Goal: Navigation & Orientation: Find specific page/section

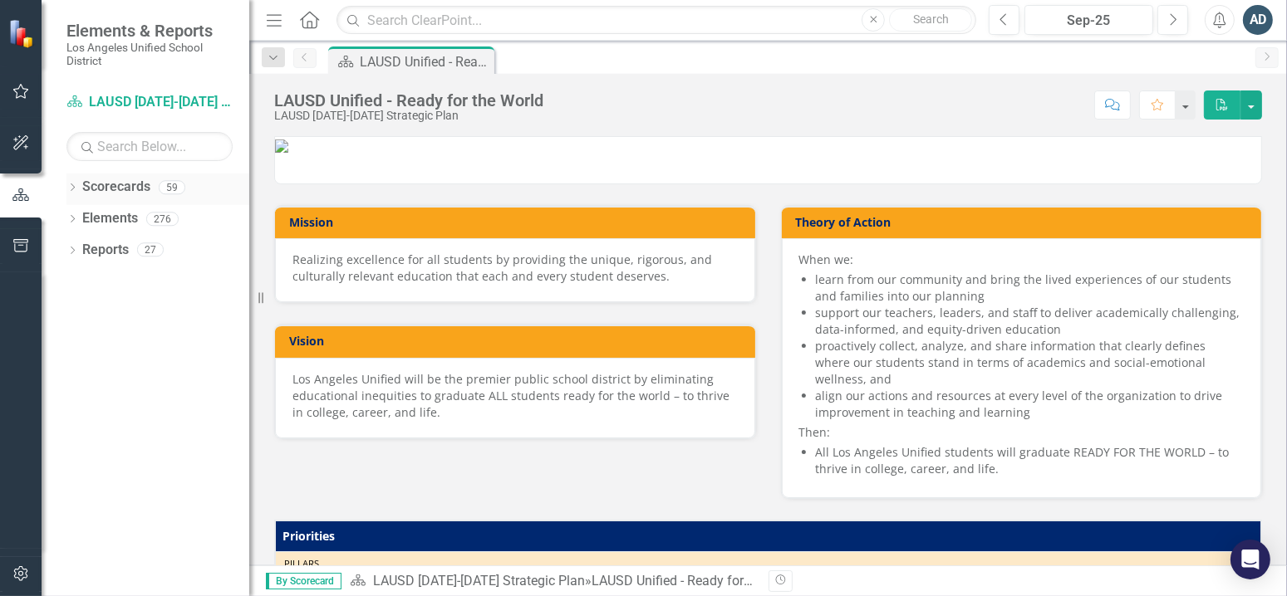
click at [70, 185] on icon "Dropdown" at bounding box center [72, 188] width 12 height 9
click at [83, 218] on icon "Dropdown" at bounding box center [81, 218] width 12 height 10
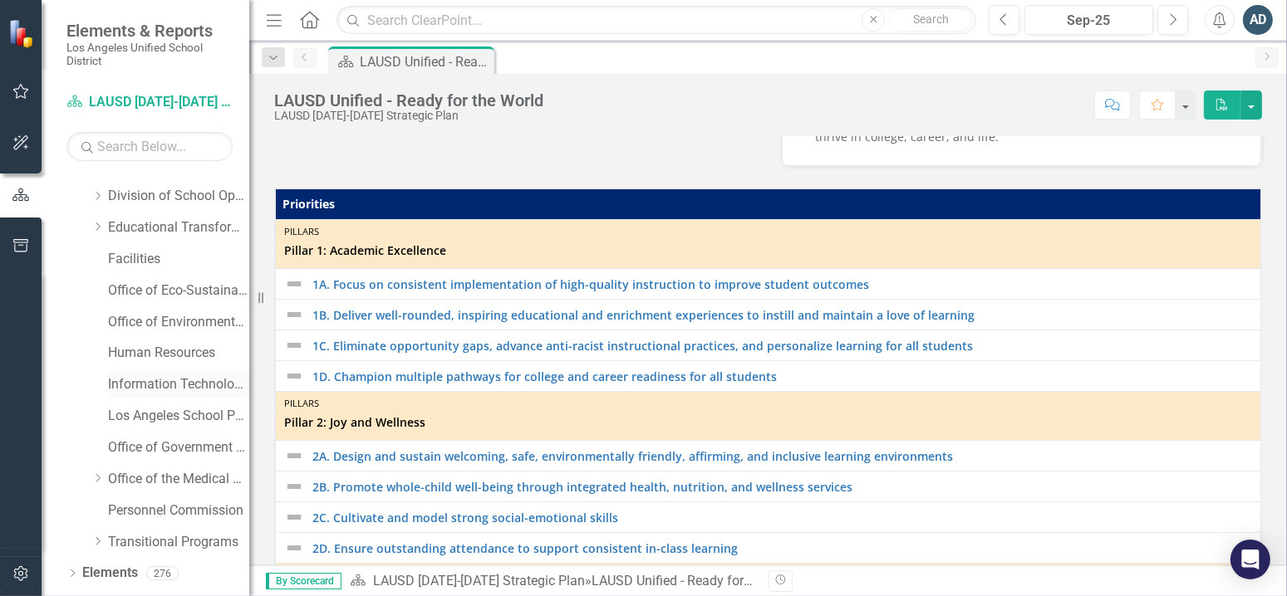
scroll to position [236, 0]
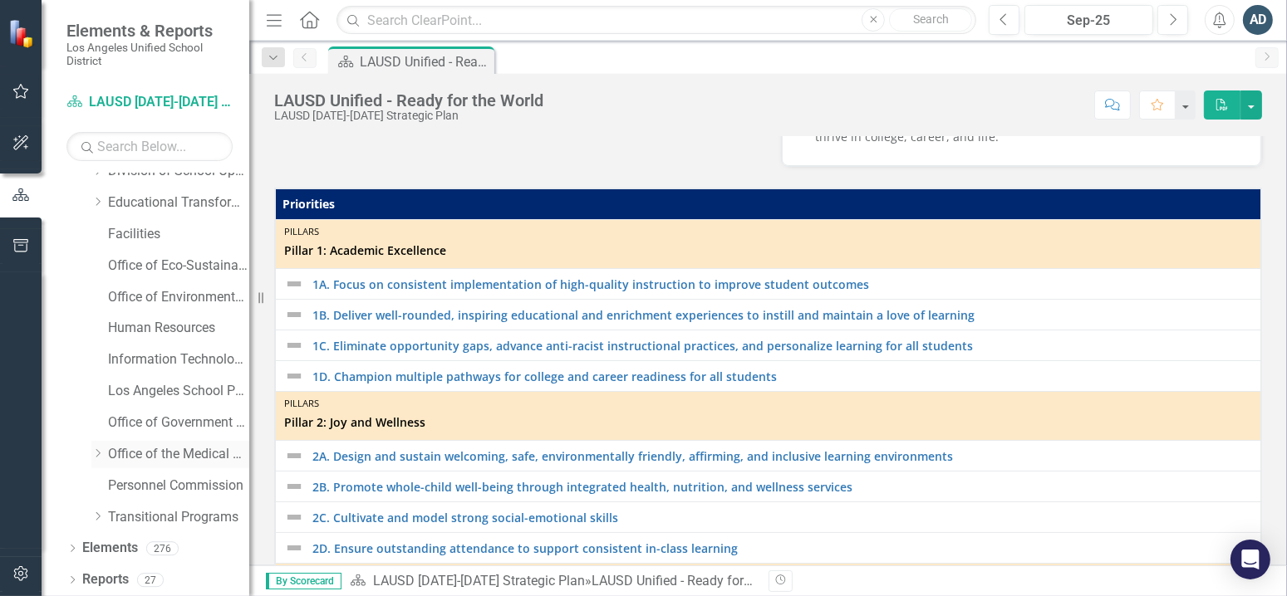
click at [142, 458] on link "Office of the Medical Director" at bounding box center [178, 454] width 141 height 19
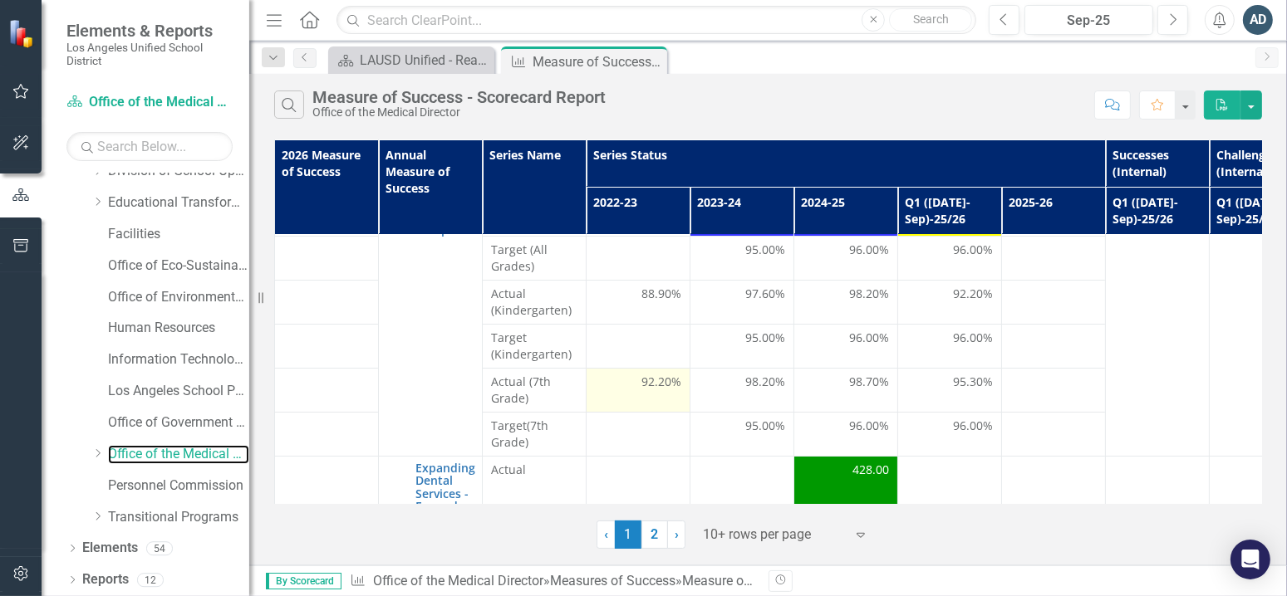
scroll to position [83, 0]
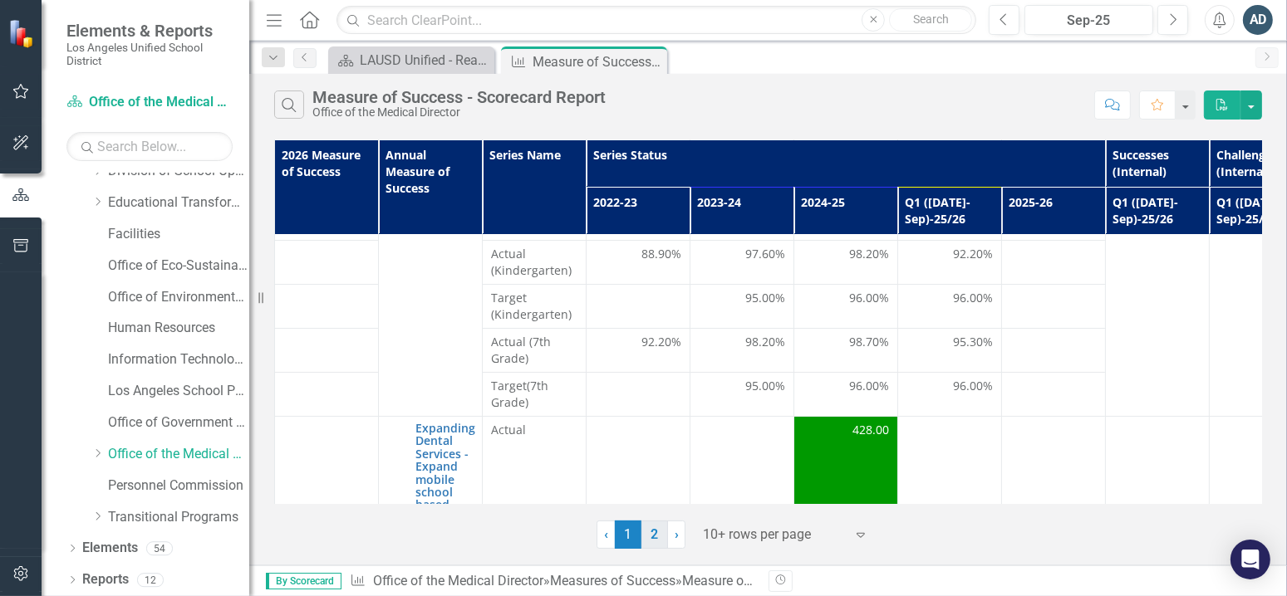
click at [649, 539] on link "2" at bounding box center [654, 535] width 27 height 28
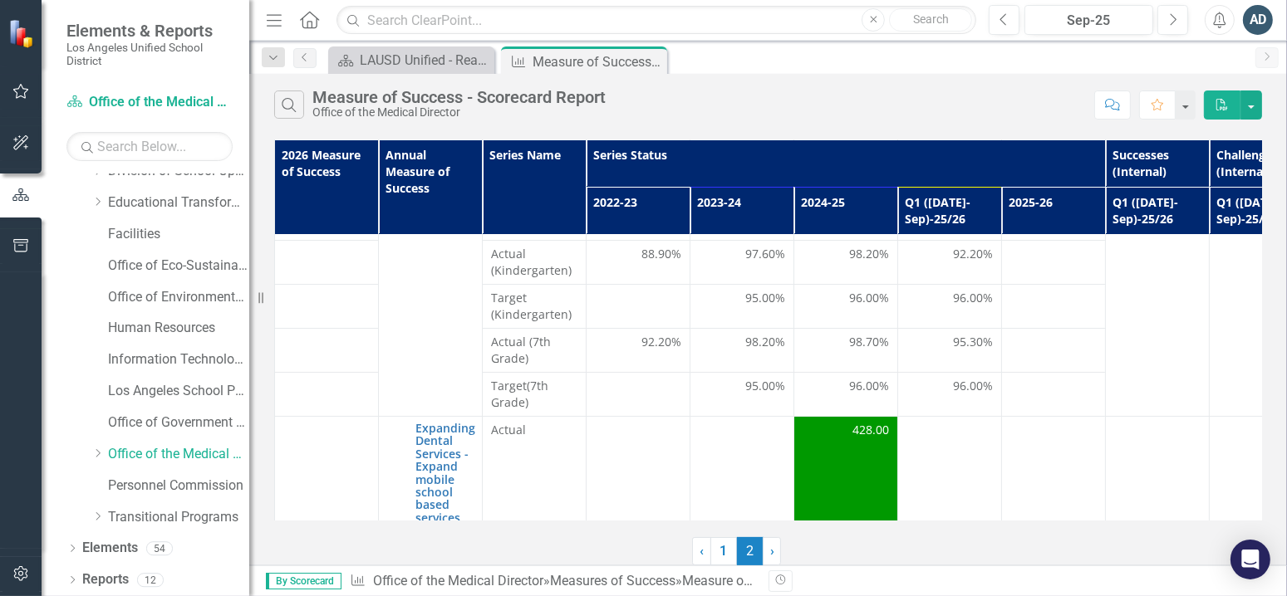
scroll to position [0, 0]
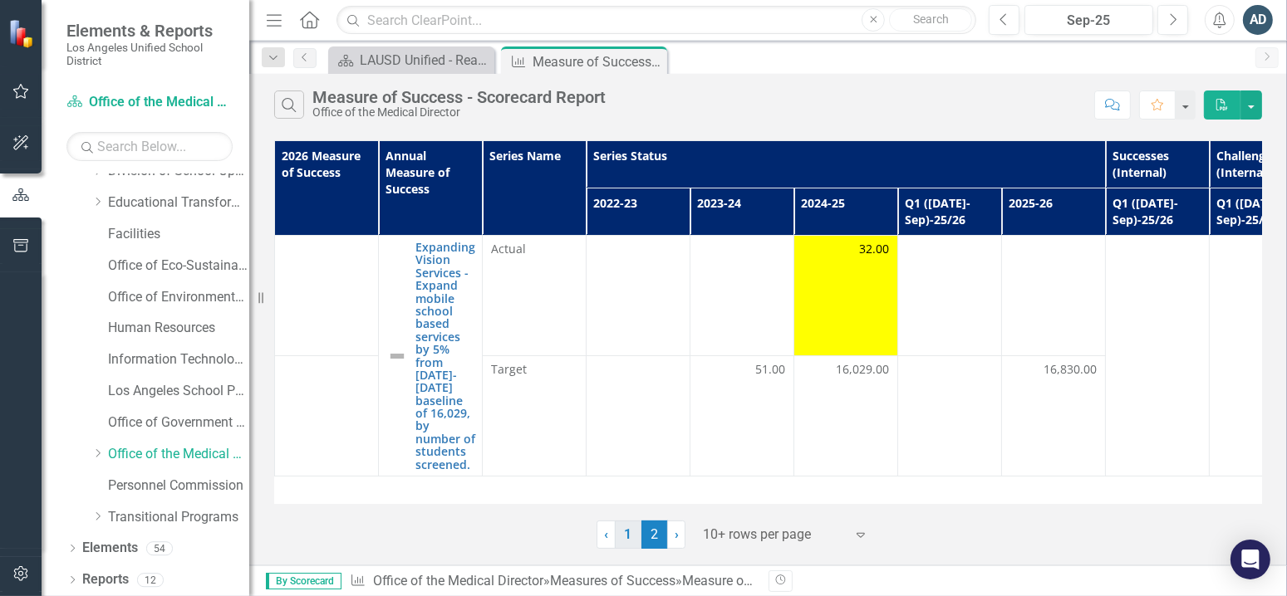
click at [629, 528] on link "1" at bounding box center [628, 535] width 27 height 28
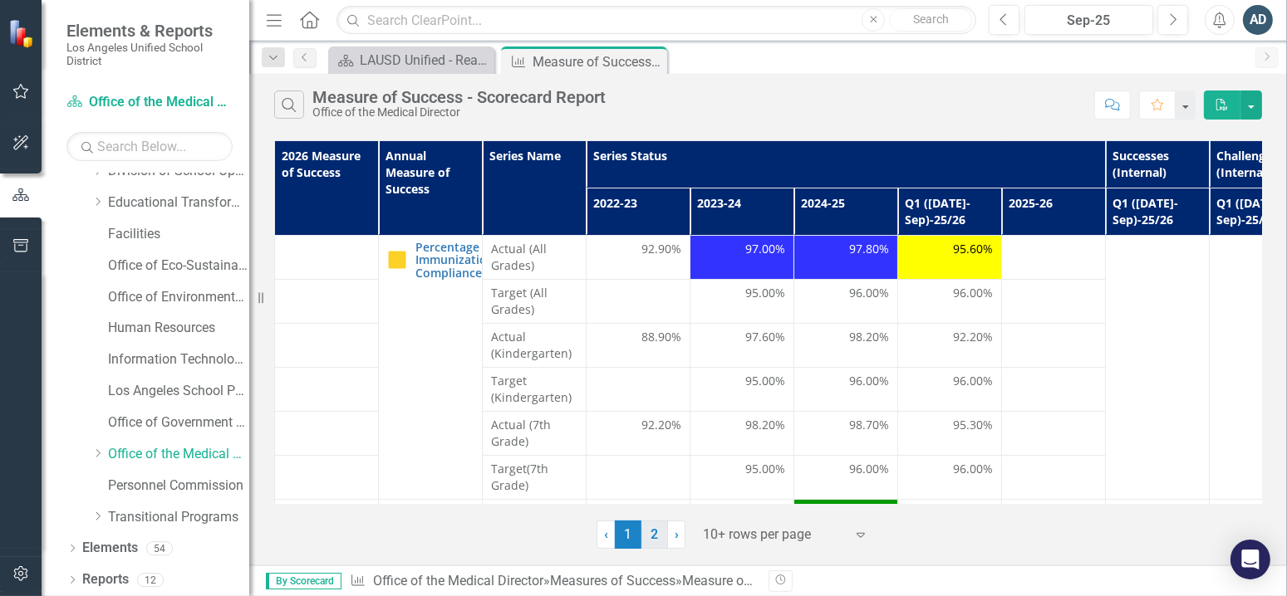
click at [658, 534] on link "2" at bounding box center [654, 535] width 27 height 28
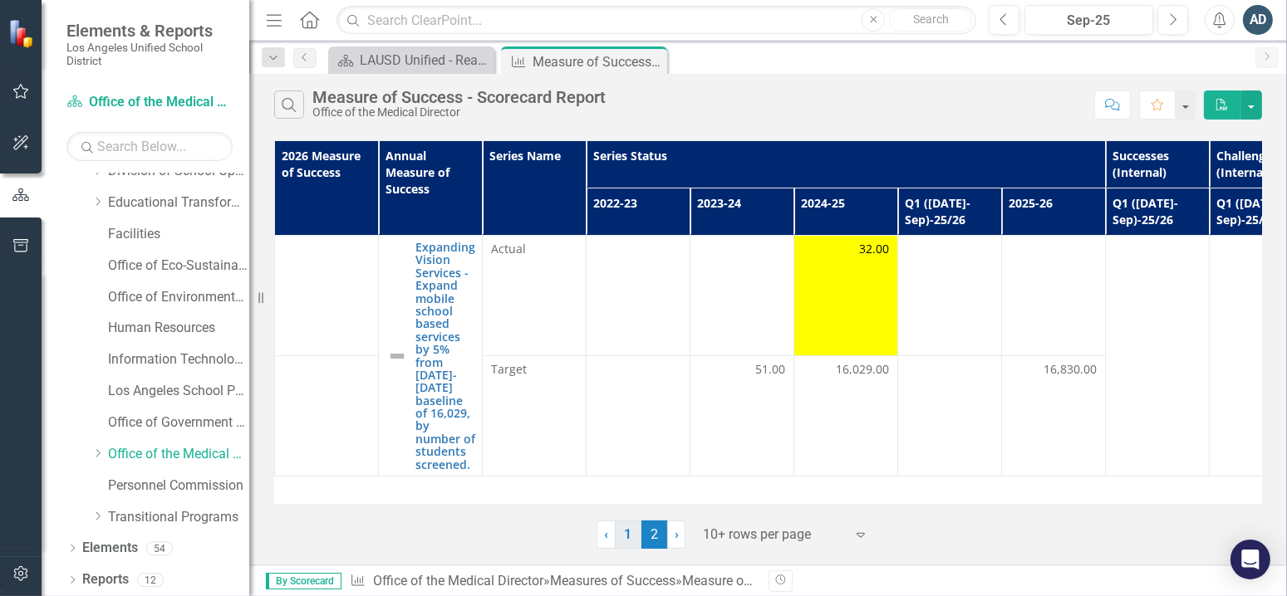
click at [626, 532] on link "1" at bounding box center [628, 535] width 27 height 28
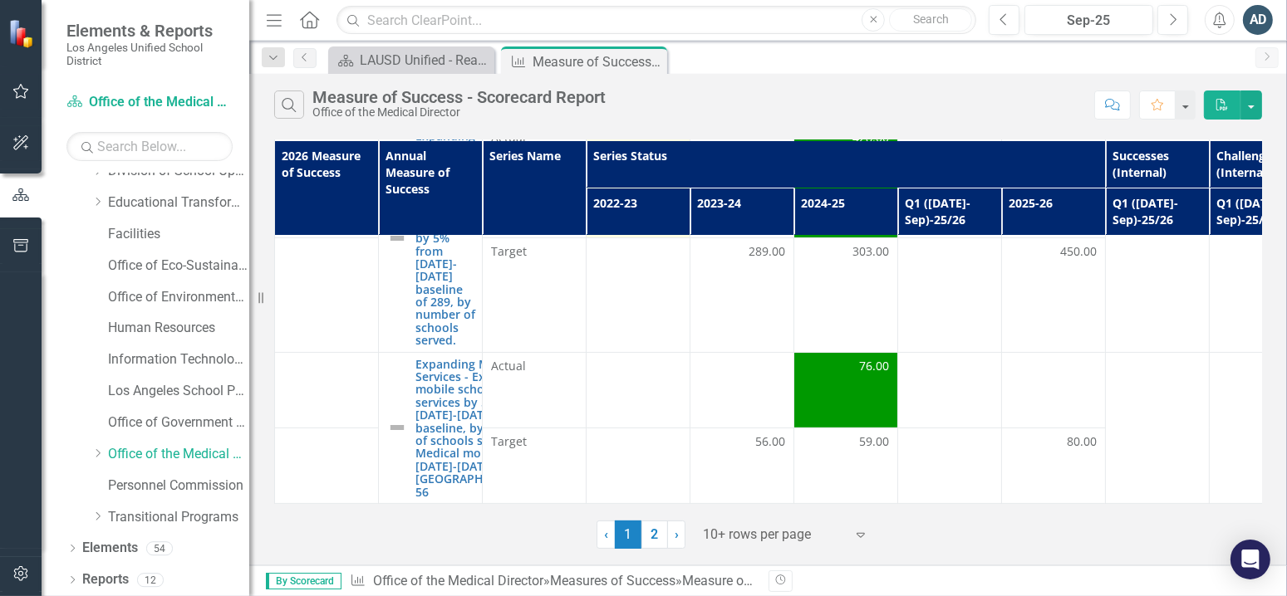
scroll to position [500, 0]
click at [99, 451] on icon at bounding box center [98, 453] width 4 height 8
drag, startPoint x: 149, startPoint y: 490, endPoint x: 158, endPoint y: 493, distance: 9.5
click at [149, 490] on link "Office of Health Emergency Response and Support" at bounding box center [187, 486] width 125 height 19
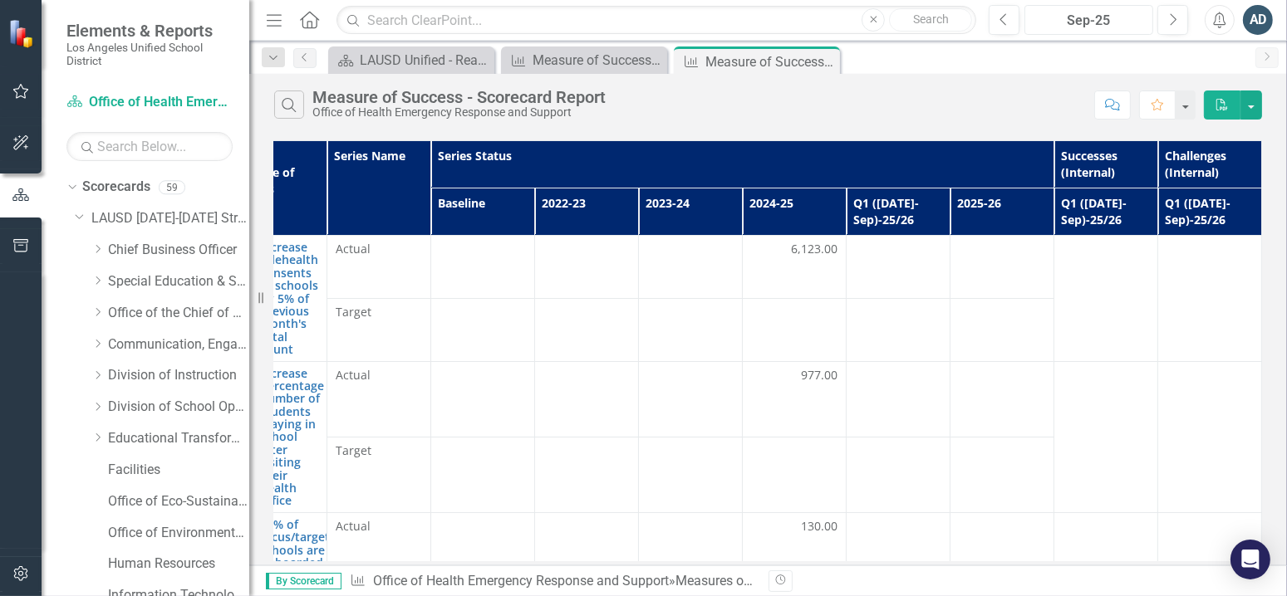
click at [1105, 17] on div "Sep-25" at bounding box center [1088, 21] width 117 height 20
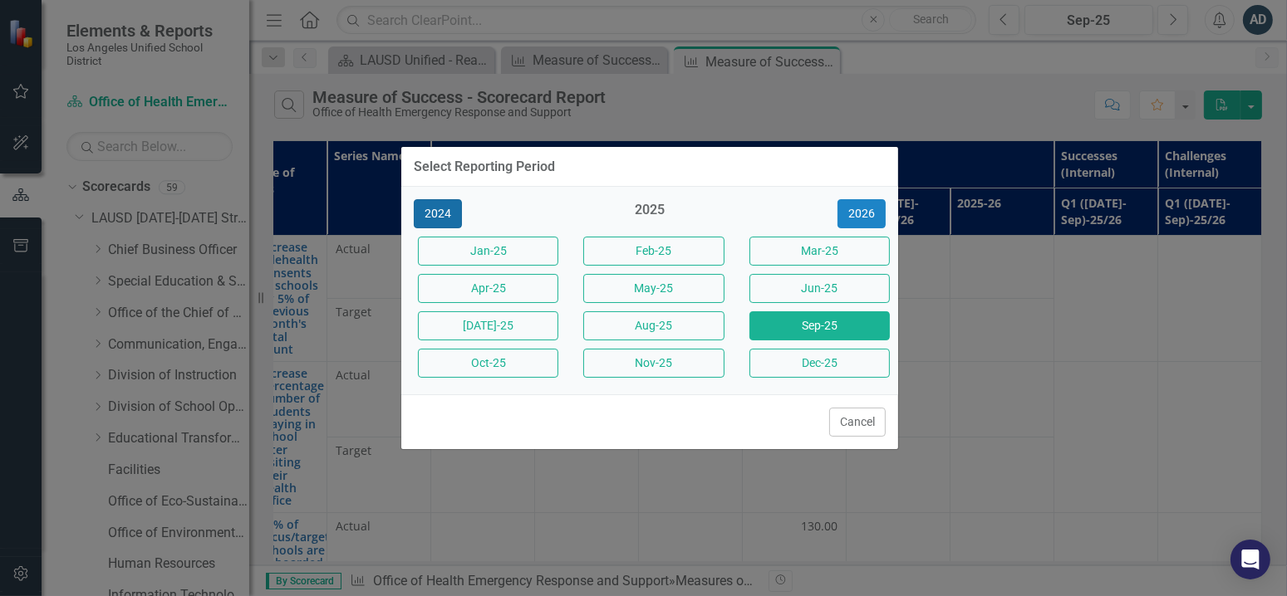
click at [436, 209] on button "2024" at bounding box center [438, 213] width 48 height 29
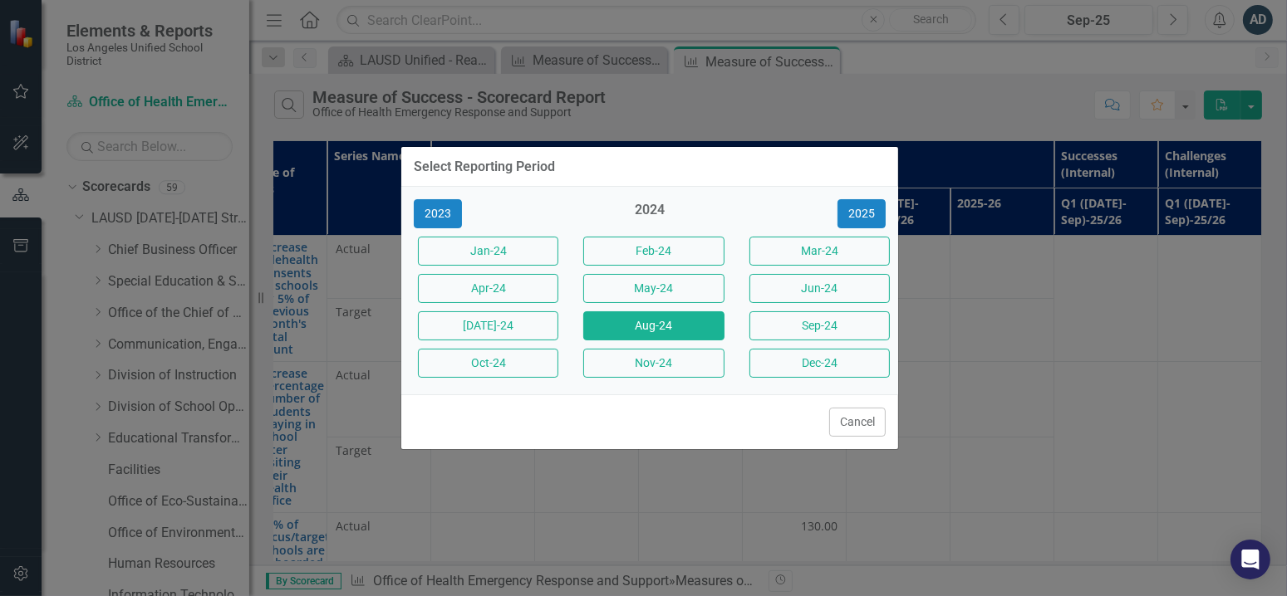
click at [678, 321] on button "Aug-24" at bounding box center [653, 326] width 140 height 29
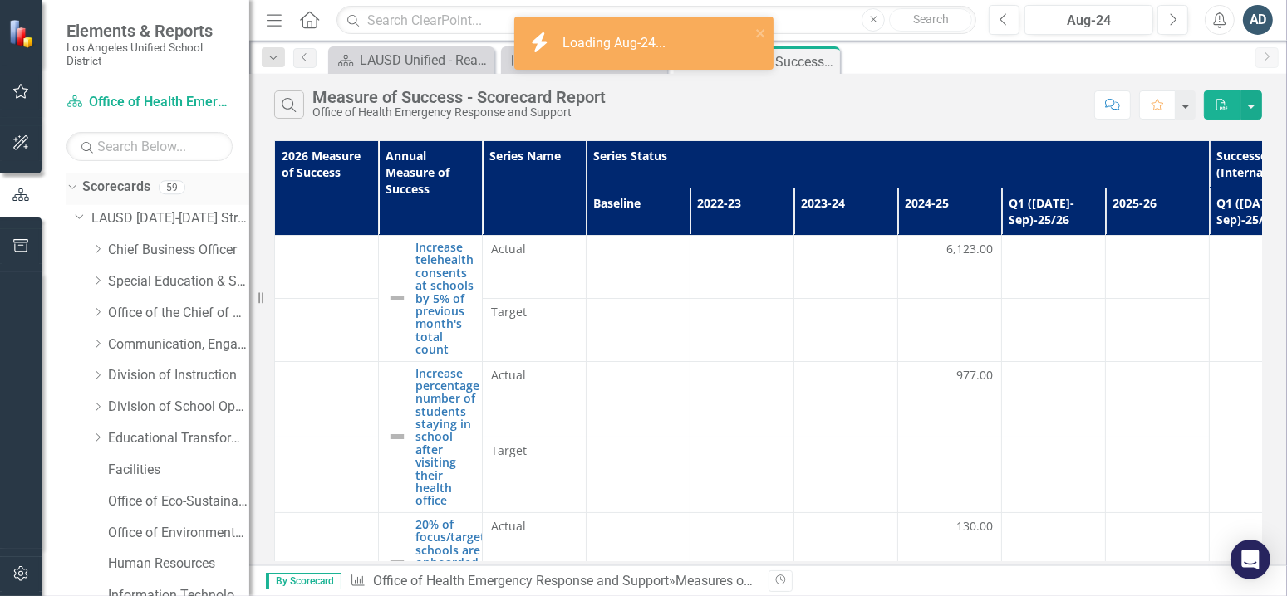
click at [66, 185] on div "Dropdown Scorecards 59 Dropdown LAUSD [DATE]-[DATE] Strategic Plan Dropdown Chi…" at bounding box center [146, 385] width 208 height 423
click at [70, 187] on icon "Dropdown" at bounding box center [70, 187] width 9 height 12
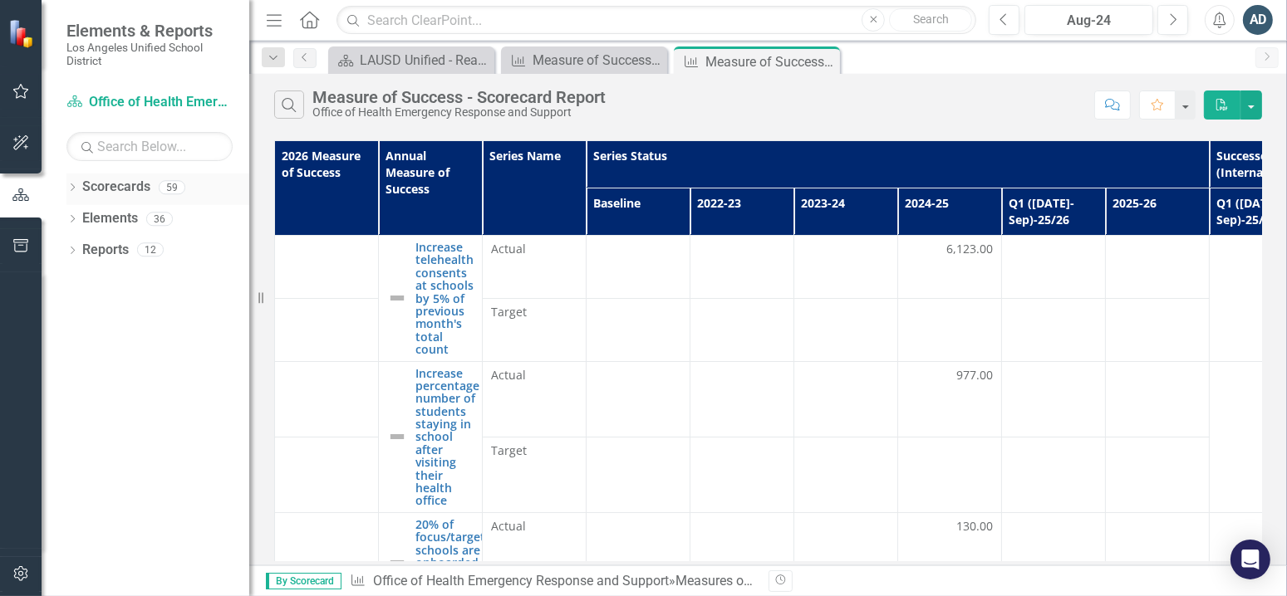
click at [70, 187] on icon "Dropdown" at bounding box center [72, 188] width 12 height 9
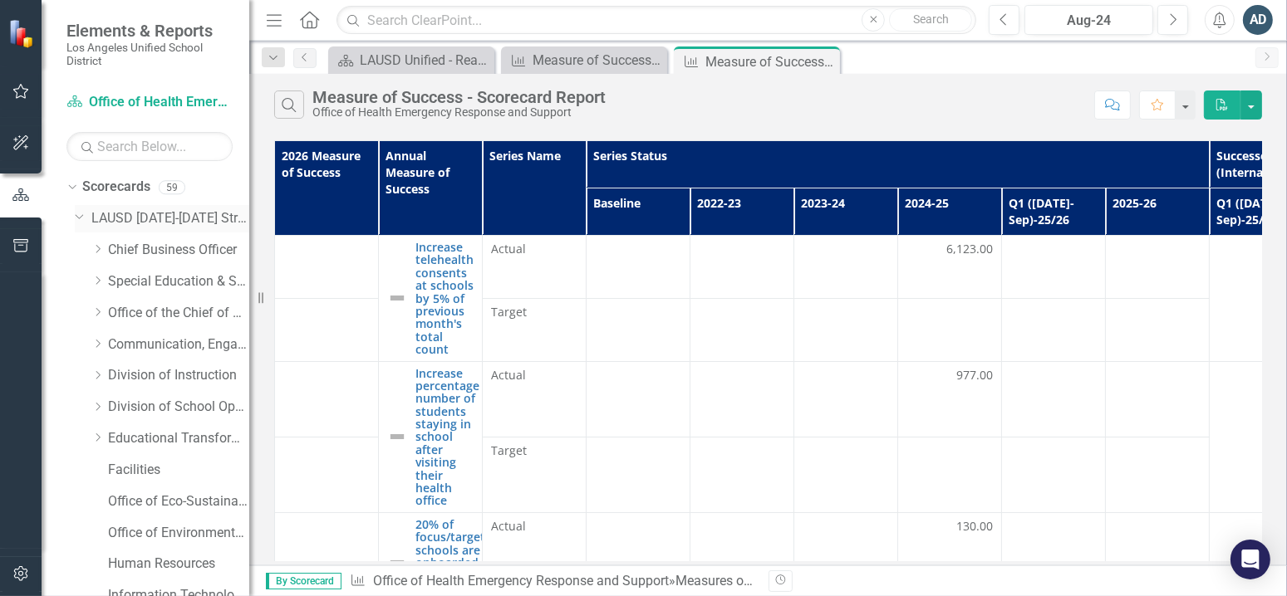
click at [76, 213] on icon "Dropdown" at bounding box center [80, 215] width 10 height 12
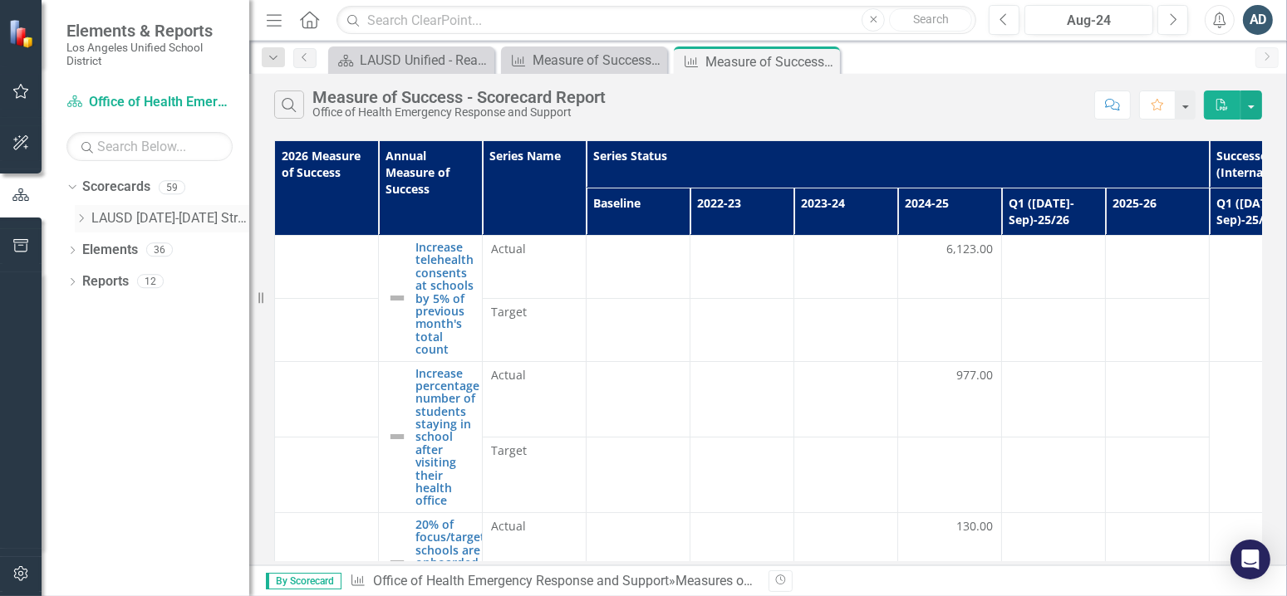
click at [76, 213] on icon "Dropdown" at bounding box center [81, 218] width 12 height 10
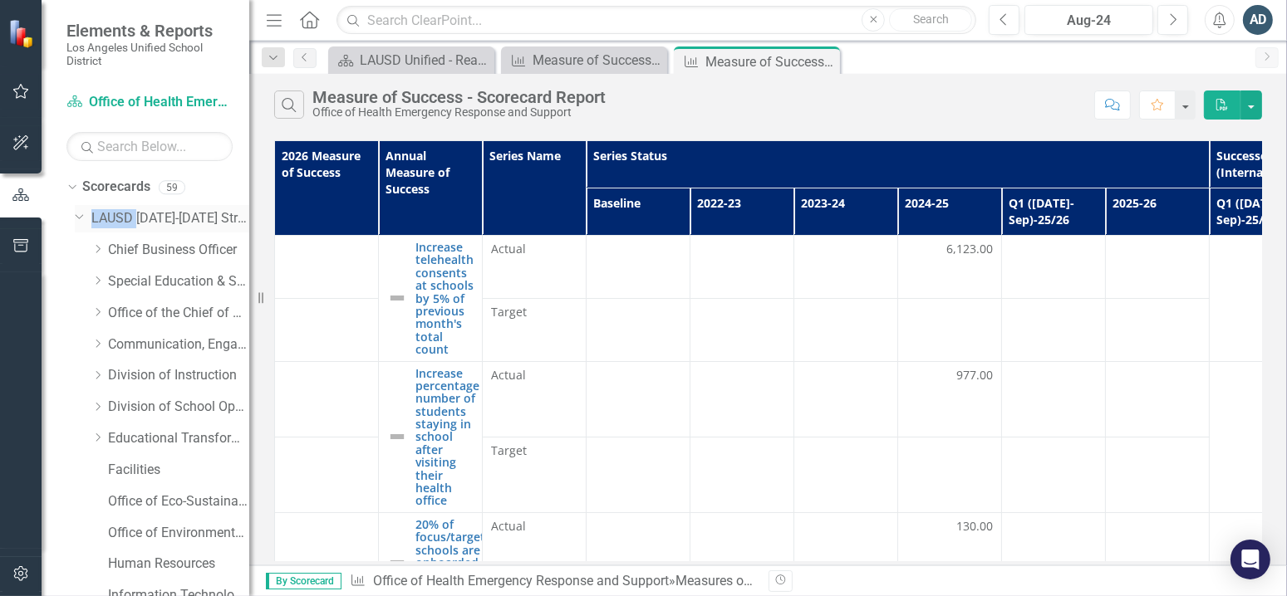
click at [76, 213] on icon "Dropdown" at bounding box center [80, 215] width 10 height 12
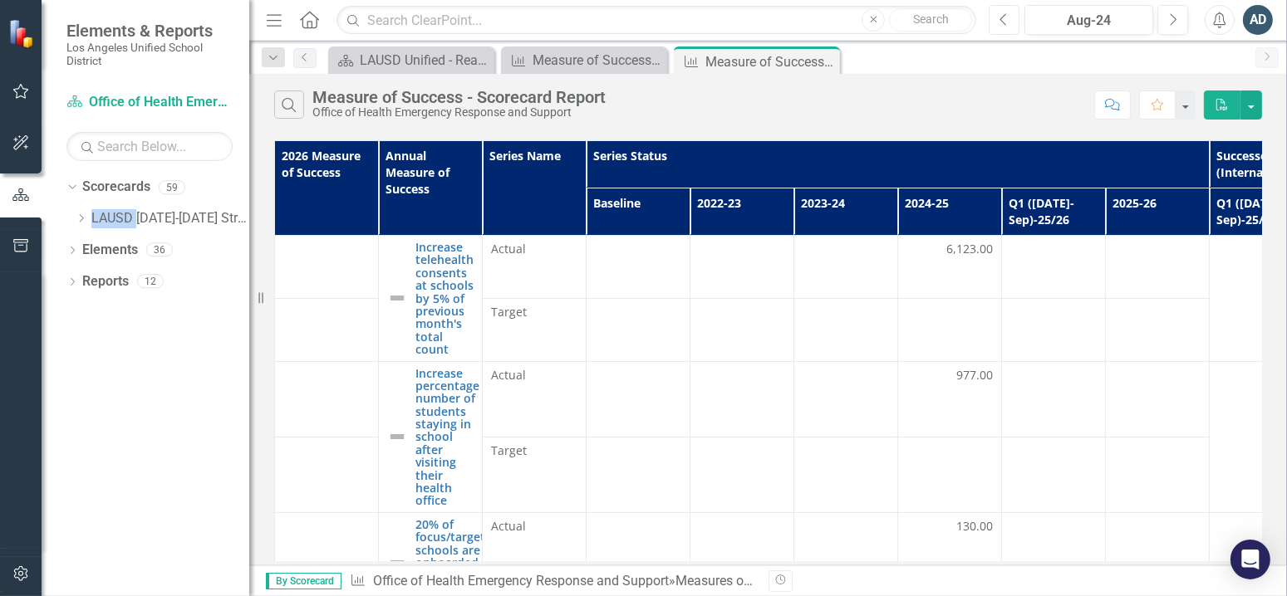
click at [1004, 19] on icon "Previous" at bounding box center [1003, 19] width 9 height 15
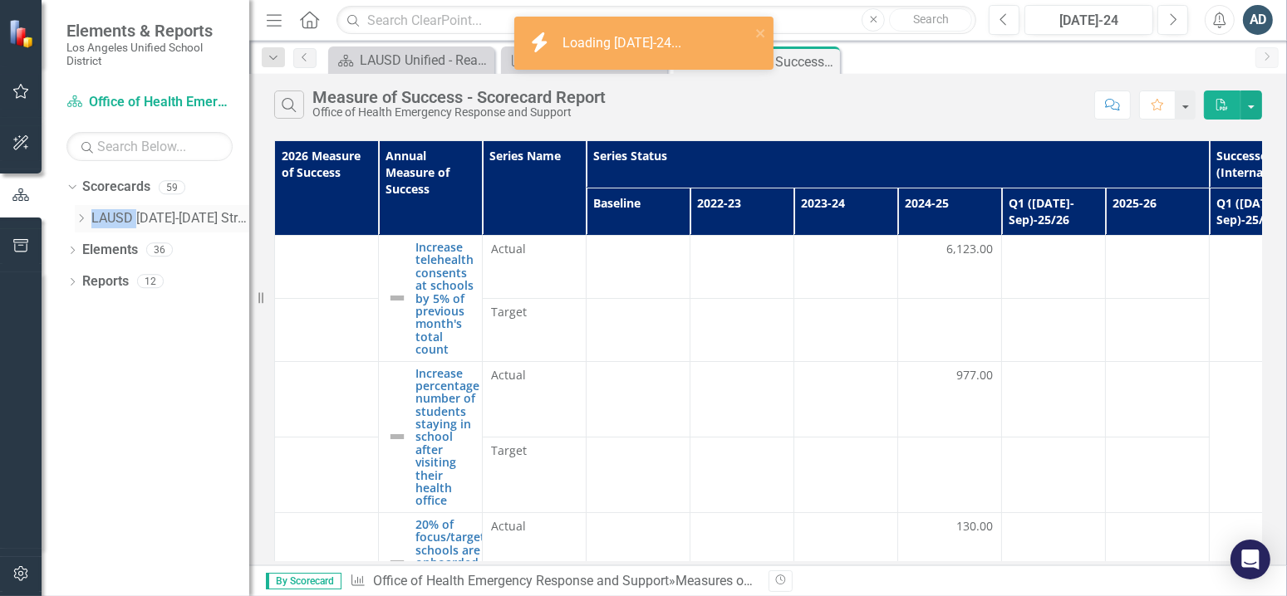
click at [143, 218] on link "LAUSD [DATE]-[DATE] Strategic Plan" at bounding box center [170, 218] width 158 height 19
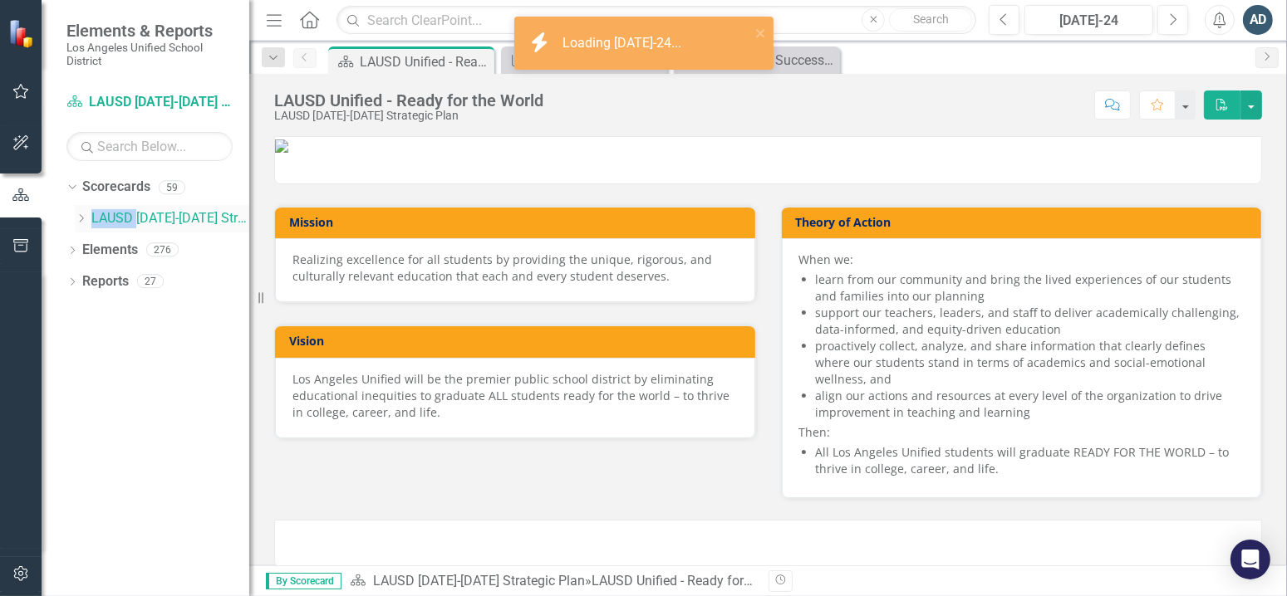
click at [143, 218] on link "LAUSD [DATE]-[DATE] Strategic Plan" at bounding box center [170, 218] width 158 height 19
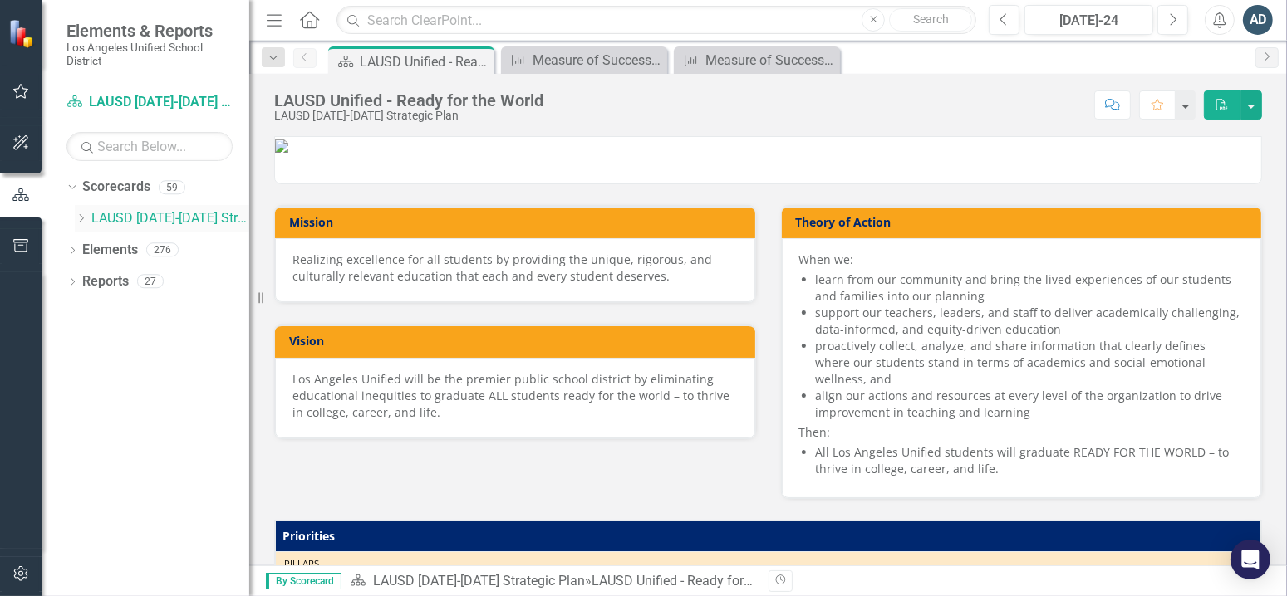
click at [82, 215] on icon "Dropdown" at bounding box center [81, 218] width 12 height 10
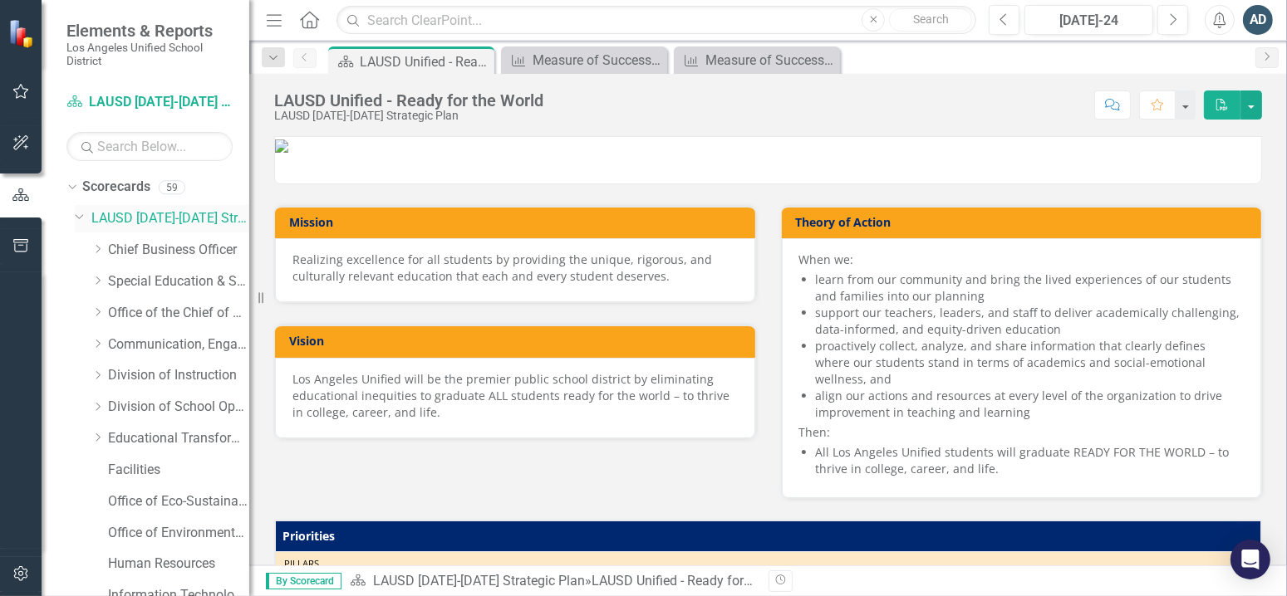
click at [82, 215] on icon "Dropdown" at bounding box center [80, 215] width 10 height 12
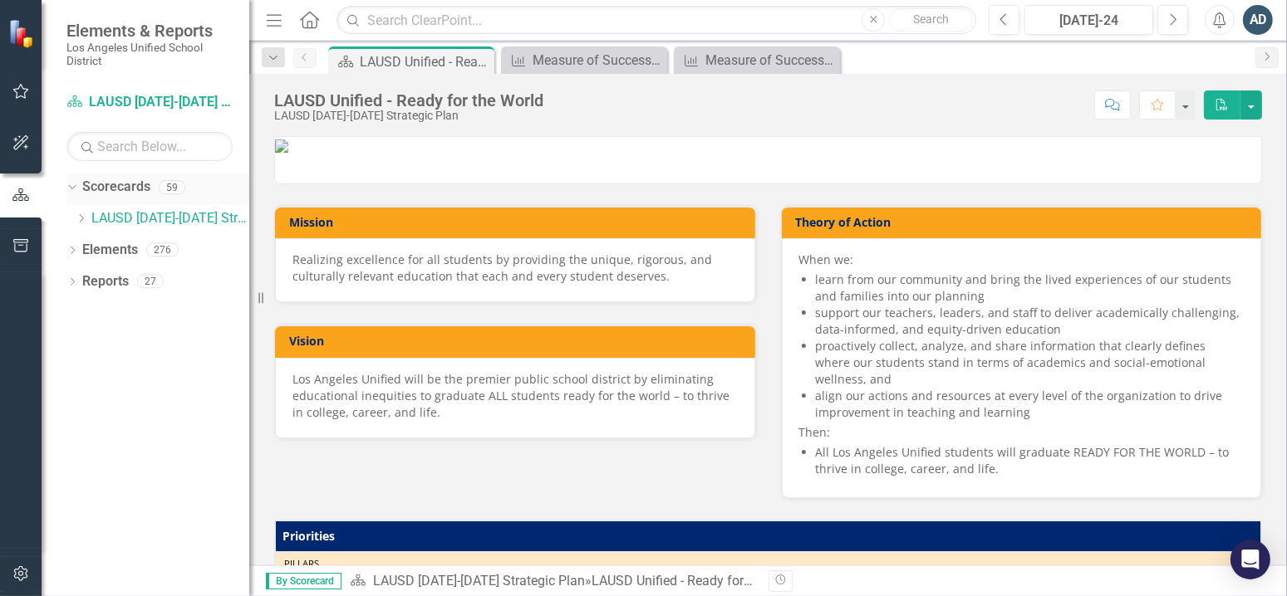
click at [66, 186] on icon "Dropdown" at bounding box center [70, 187] width 9 height 12
click at [66, 186] on icon "Dropdown" at bounding box center [72, 188] width 12 height 9
